Goal: Find specific page/section: Find specific page/section

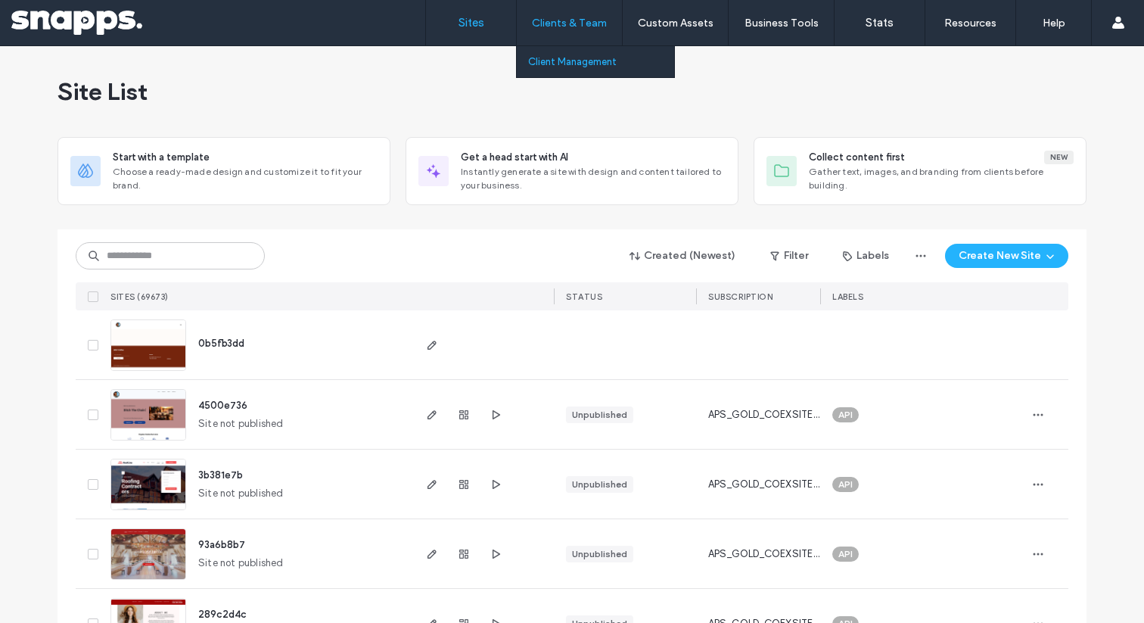
click at [538, 63] on label "Client Management" at bounding box center [572, 61] width 89 height 11
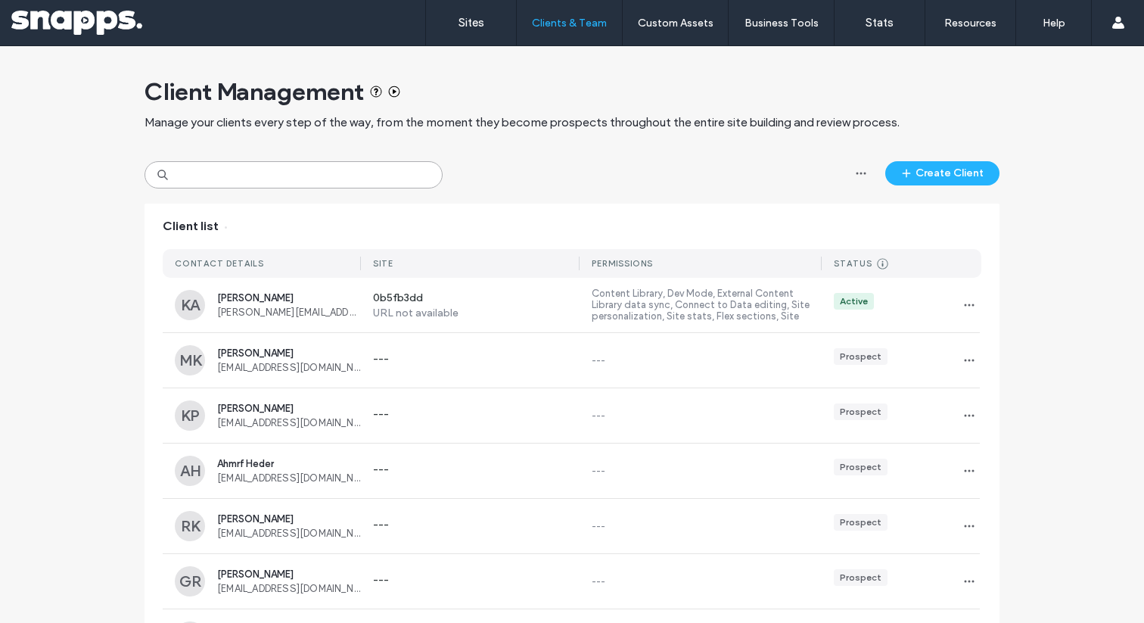
click at [266, 178] on input at bounding box center [293, 174] width 298 height 27
paste input "**********"
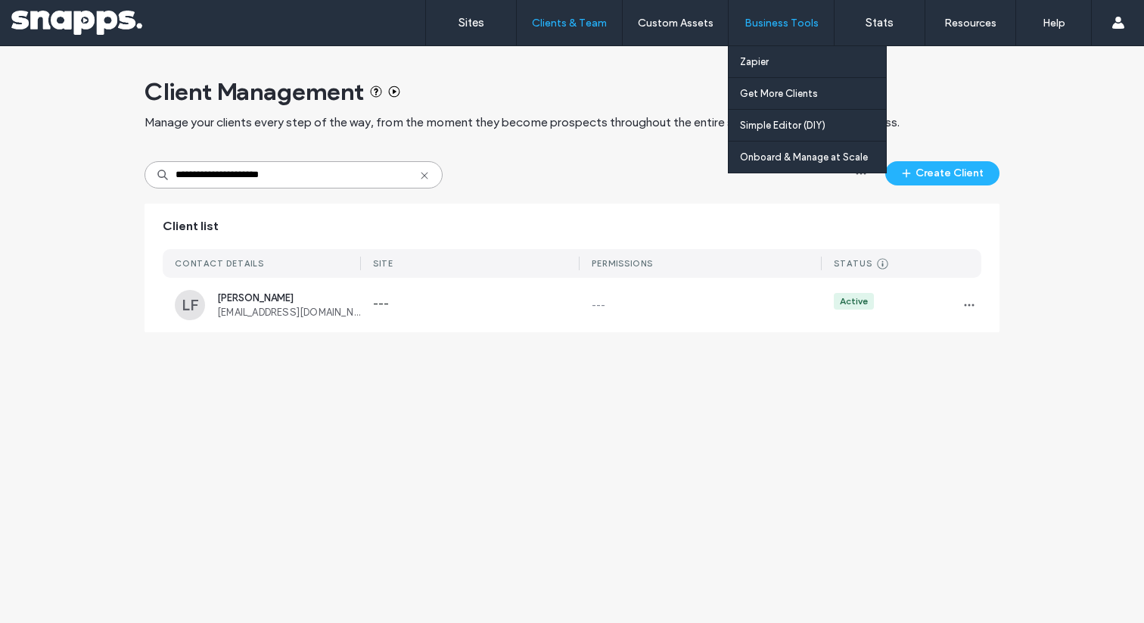
type input "**********"
